Goal: Communication & Community: Connect with others

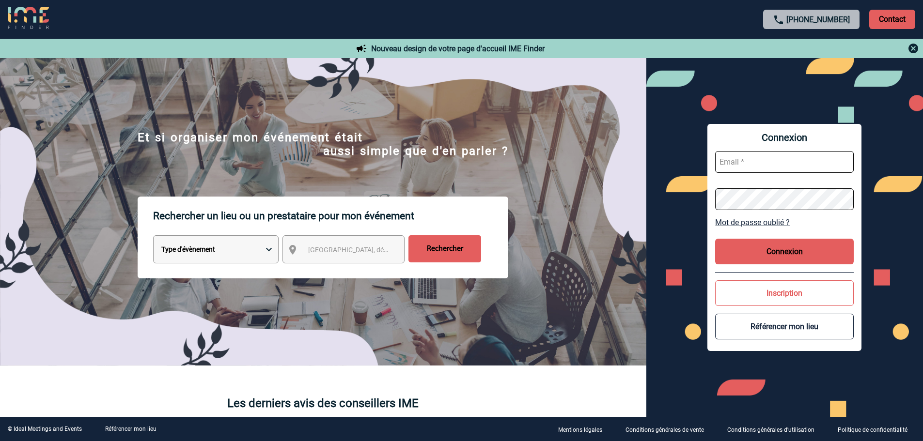
type input "sgomez@ime-groupe.com"
click at [757, 250] on button "Connexion" at bounding box center [784, 252] width 139 height 26
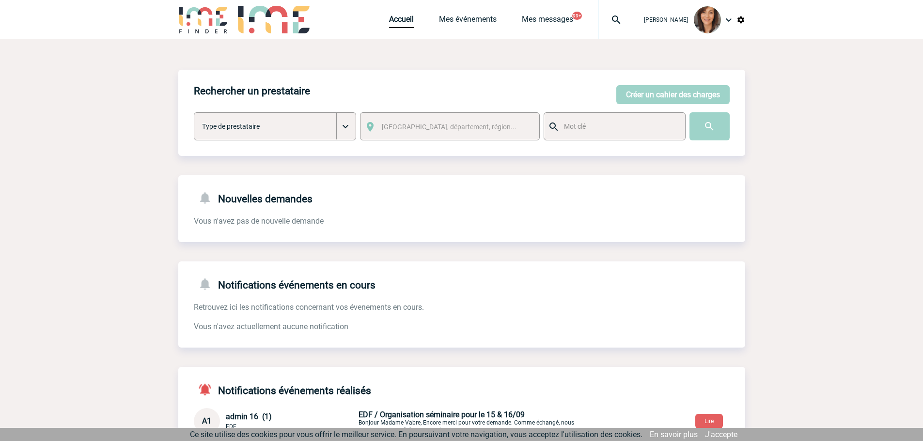
click at [624, 16] on img at bounding box center [616, 20] width 35 height 12
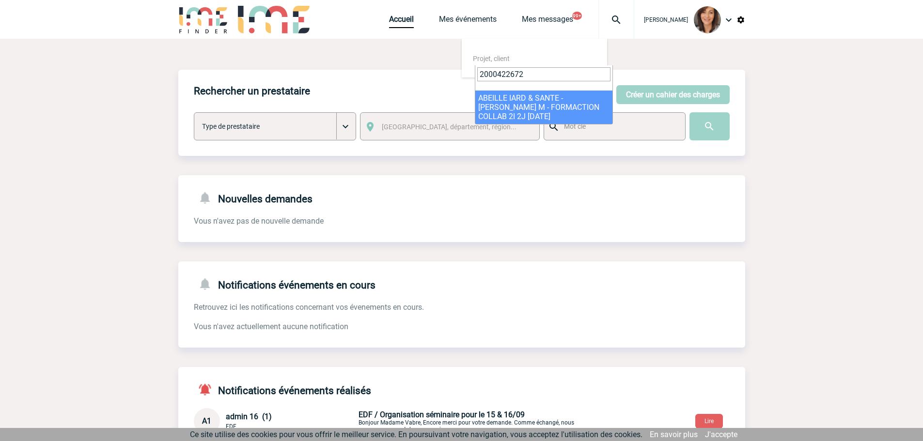
type input "2000422672"
select select "22173"
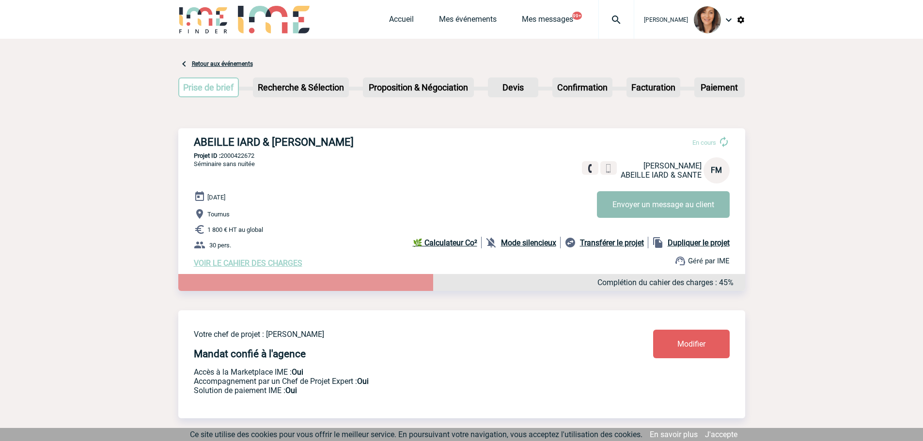
click at [653, 214] on button "Envoyer un message au client" at bounding box center [663, 204] width 133 height 27
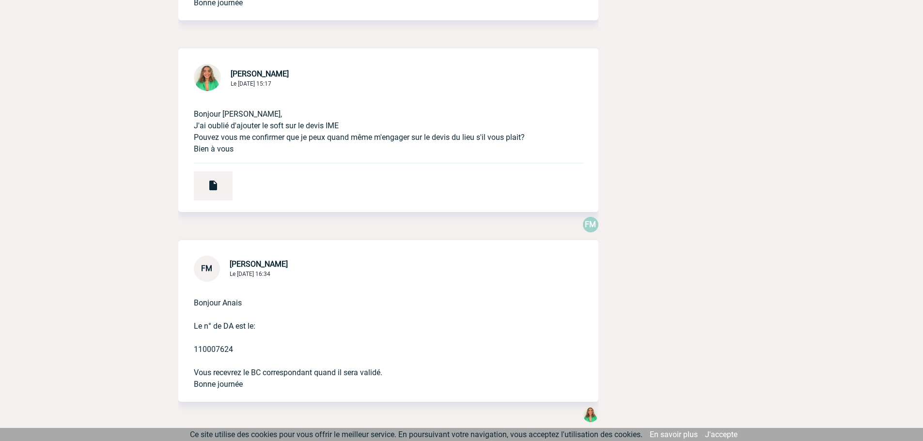
scroll to position [485, 0]
